Goal: Navigation & Orientation: Find specific page/section

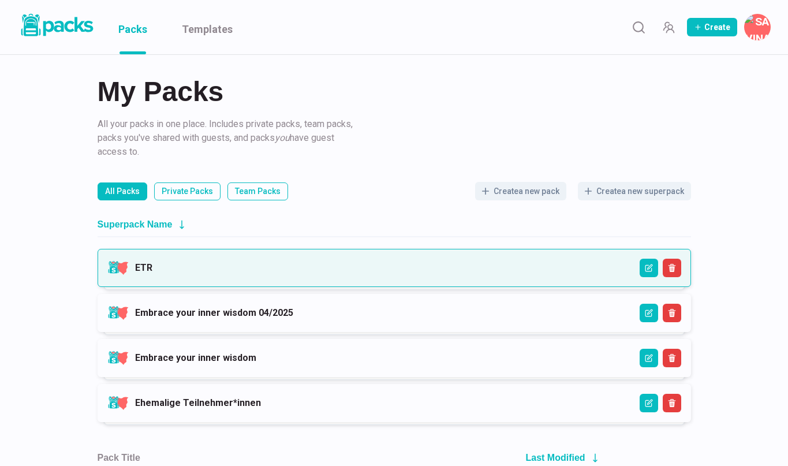
click at [152, 273] on link "ETR" at bounding box center [143, 267] width 17 height 11
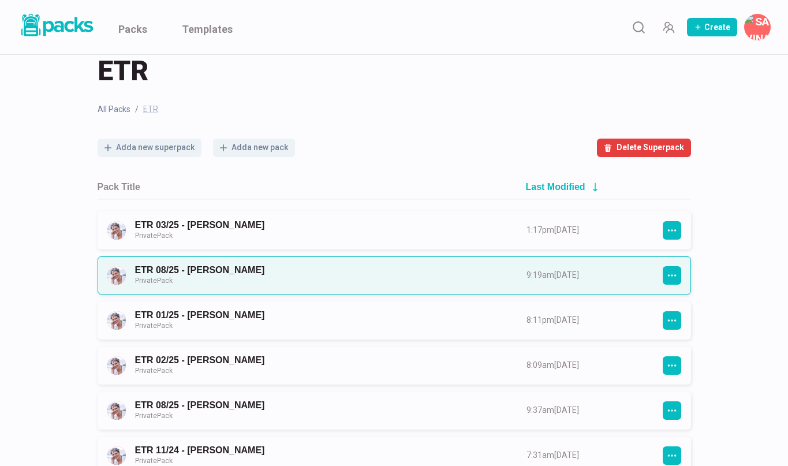
scroll to position [26, 0]
click at [276, 275] on link "ETR 08/25 - [PERSON_NAME] Private Pack" at bounding box center [320, 274] width 371 height 21
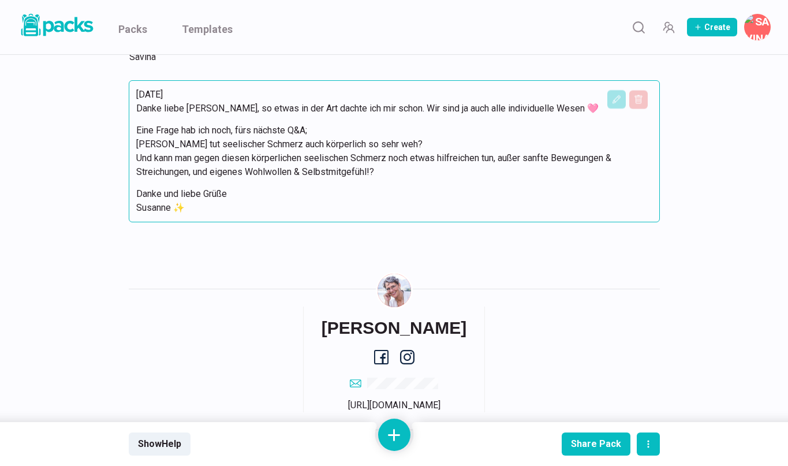
scroll to position [3865, 0]
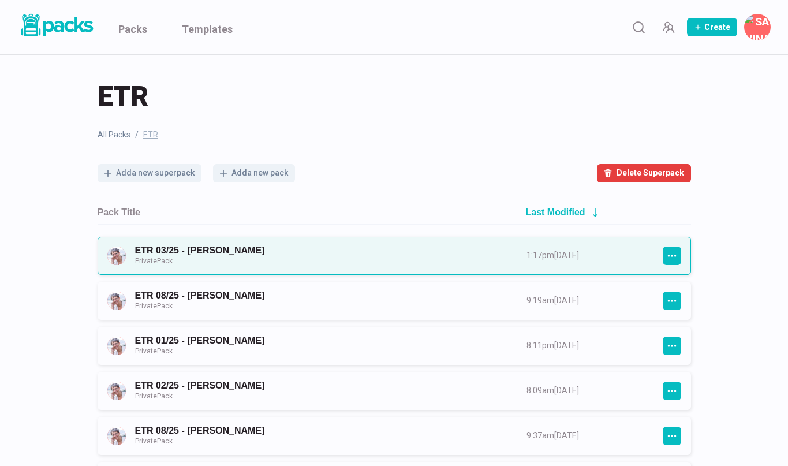
click at [243, 245] on link "ETR 03/25 - [PERSON_NAME] Private Pack" at bounding box center [320, 255] width 371 height 21
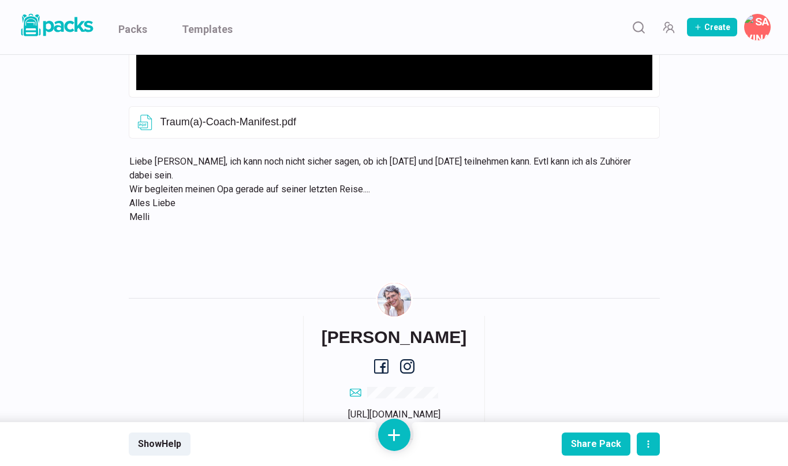
scroll to position [548, 0]
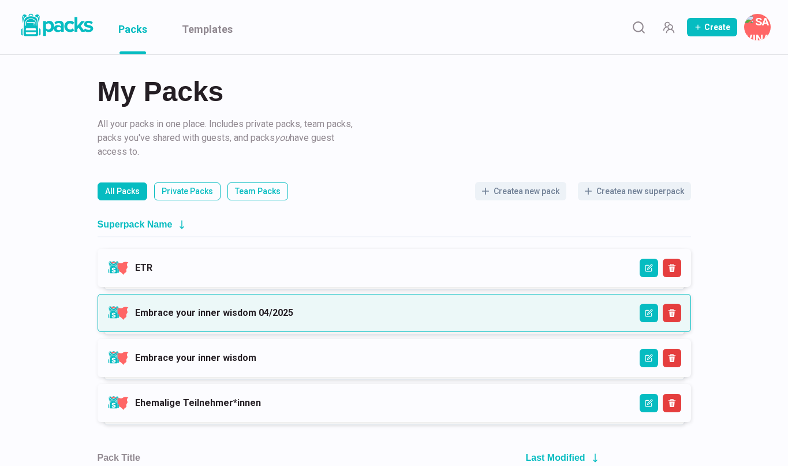
click at [263, 312] on link "Embrace your inner wisdom 04/2025" at bounding box center [214, 312] width 158 height 11
